Goal: Information Seeking & Learning: Find specific fact

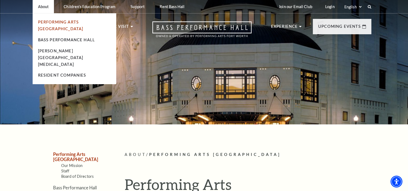
click at [61, 21] on link "Performing Arts [GEOGRAPHIC_DATA]" at bounding box center [60, 25] width 45 height 11
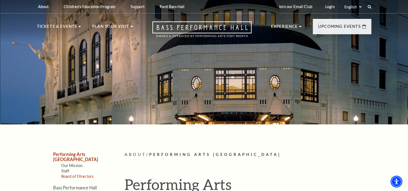
click at [92, 174] on link "Board of Directors" at bounding box center [77, 176] width 33 height 5
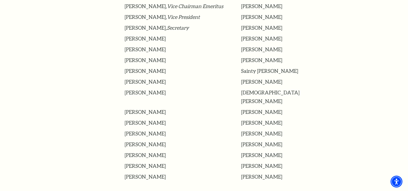
scroll to position [297, 0]
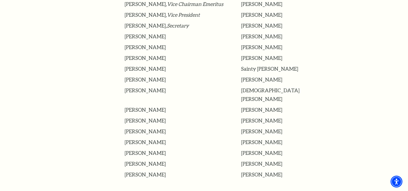
drag, startPoint x: 192, startPoint y: 40, endPoint x: 124, endPoint y: 39, distance: 68.0
click at [125, 54] on h3 "[PERSON_NAME]" at bounding box center [183, 58] width 117 height 9
drag, startPoint x: 165, startPoint y: 49, endPoint x: 124, endPoint y: 51, distance: 40.3
click at [125, 65] on h3 "[PERSON_NAME]" at bounding box center [183, 69] width 117 height 9
drag, startPoint x: 174, startPoint y: 94, endPoint x: 125, endPoint y: 94, distance: 48.9
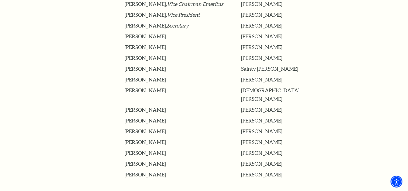
click at [125, 116] on h3 "[PERSON_NAME]" at bounding box center [183, 120] width 117 height 9
